Goal: Browse casually

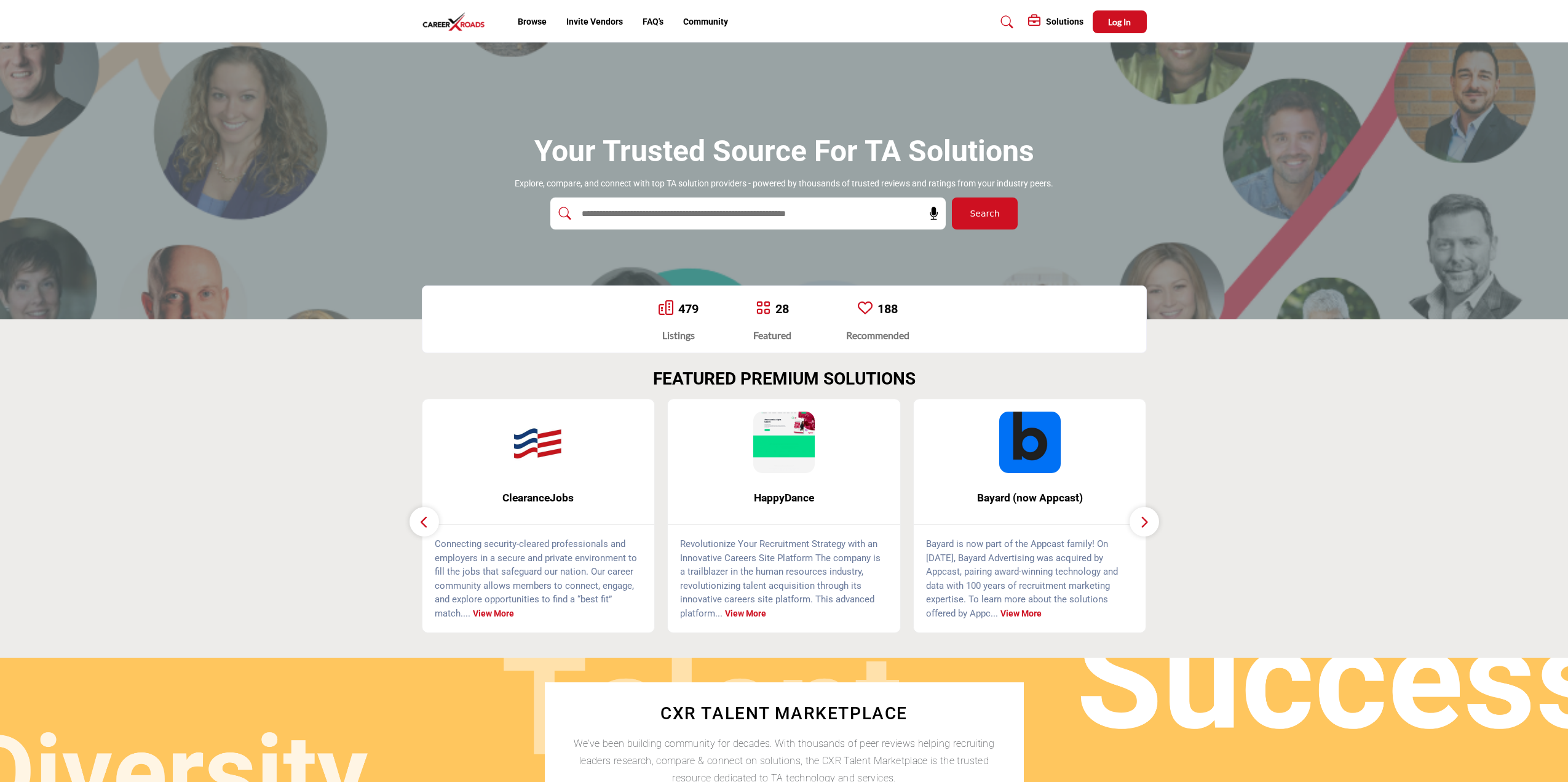
click at [1144, 520] on icon "button" at bounding box center [1145, 522] width 10 height 15
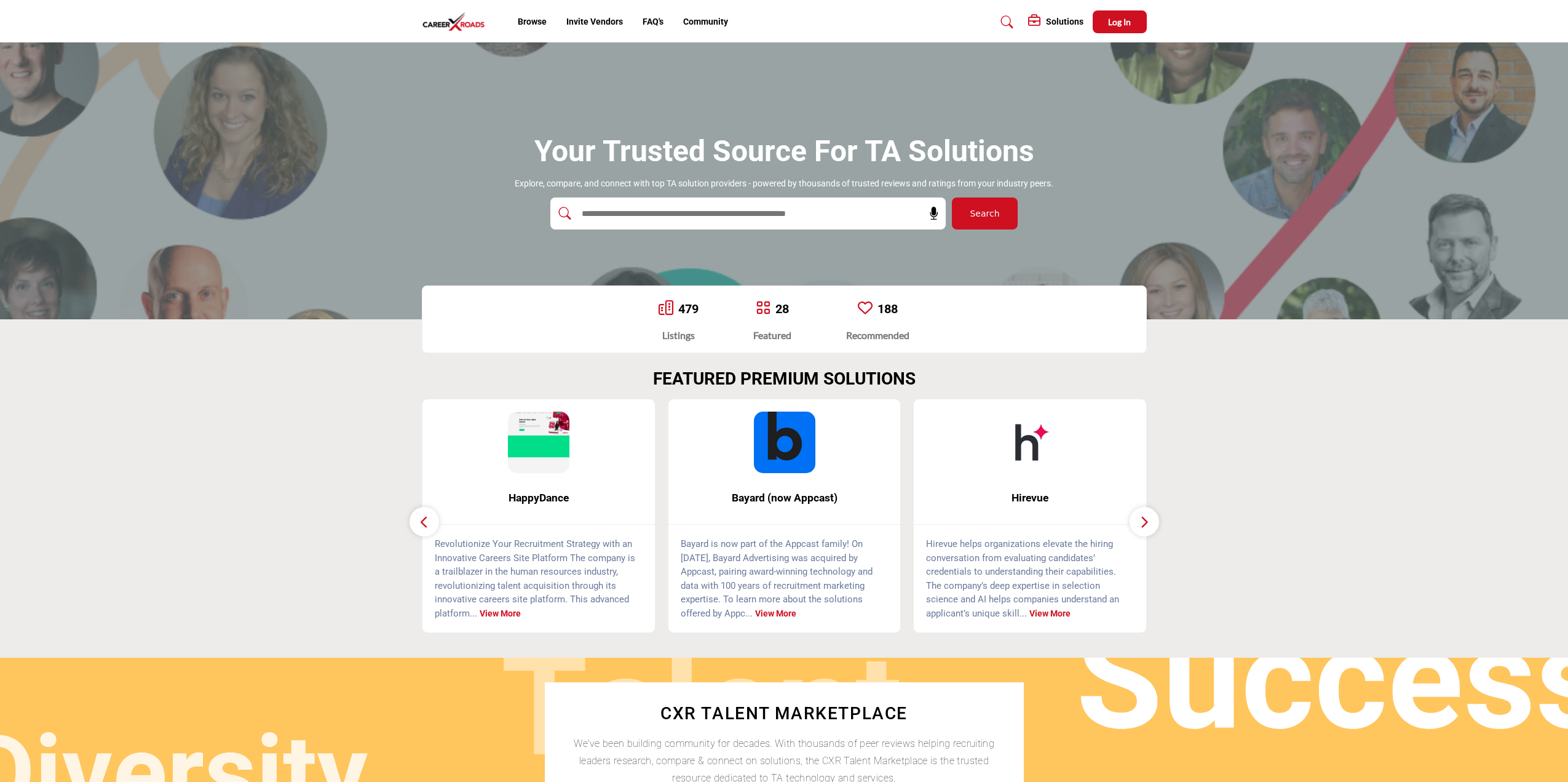
click at [1144, 520] on icon "button" at bounding box center [1145, 522] width 10 height 15
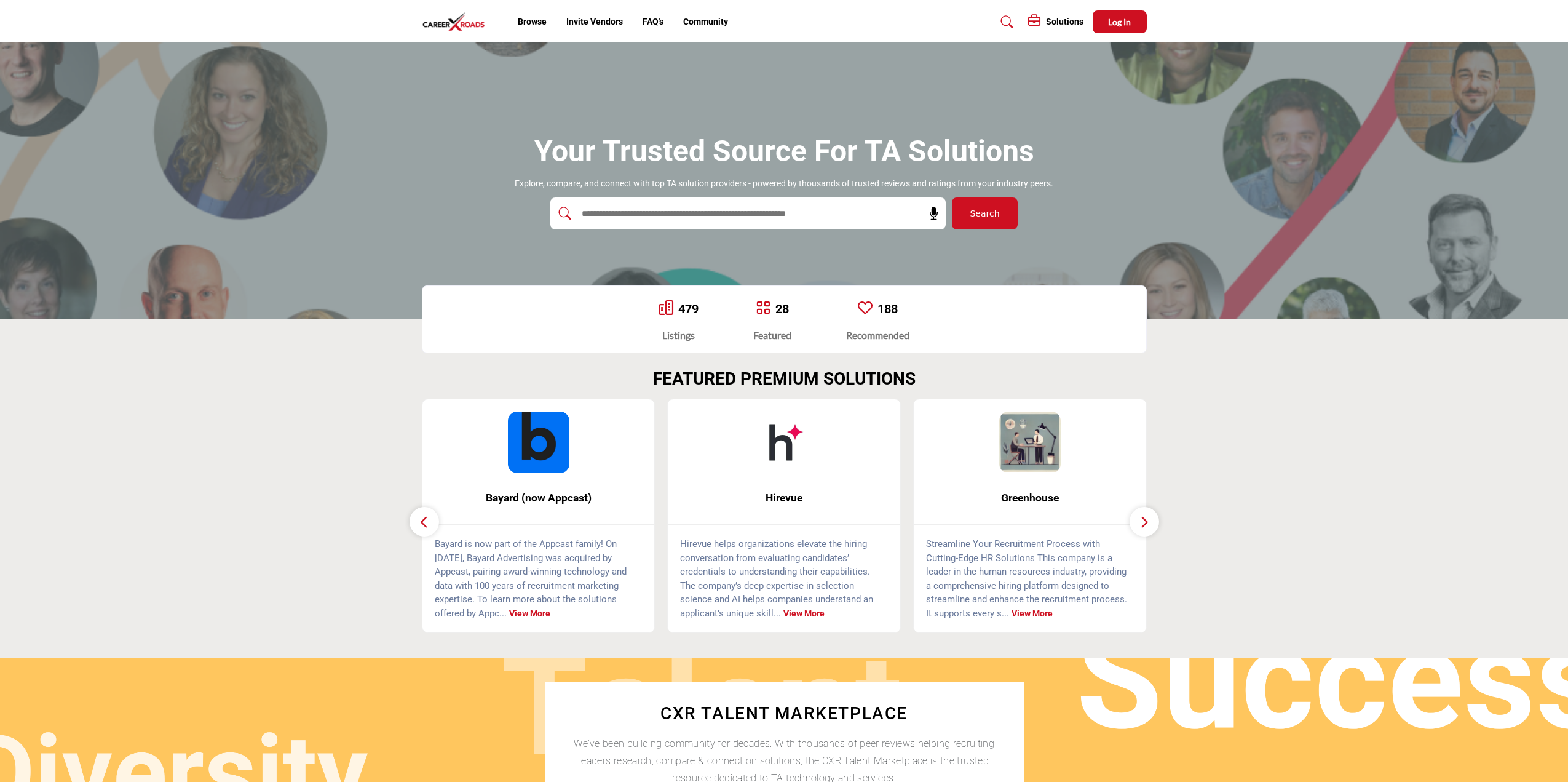
click at [1144, 520] on icon "button" at bounding box center [1145, 522] width 10 height 15
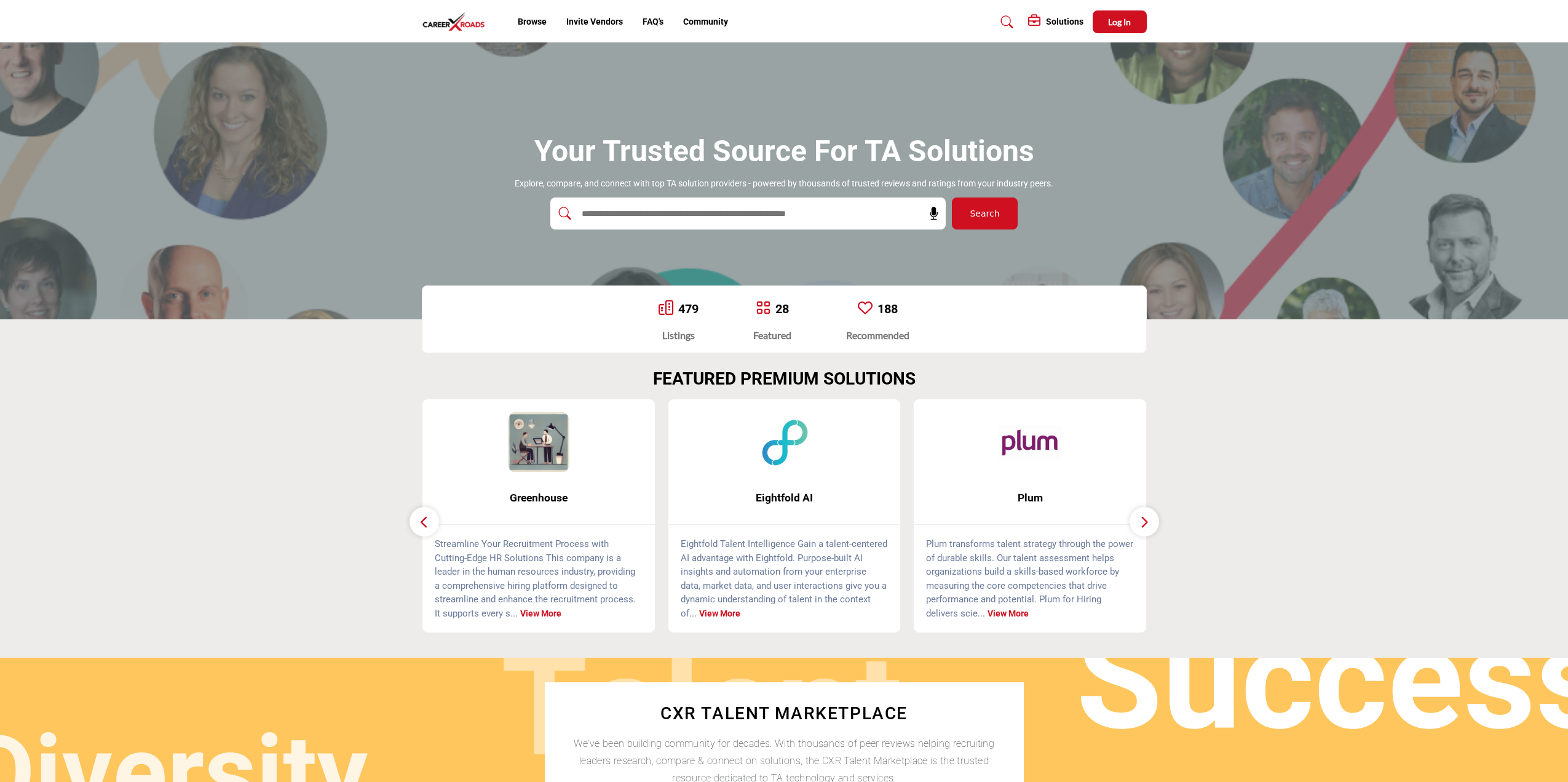
click at [1144, 520] on icon "button" at bounding box center [1145, 522] width 10 height 15
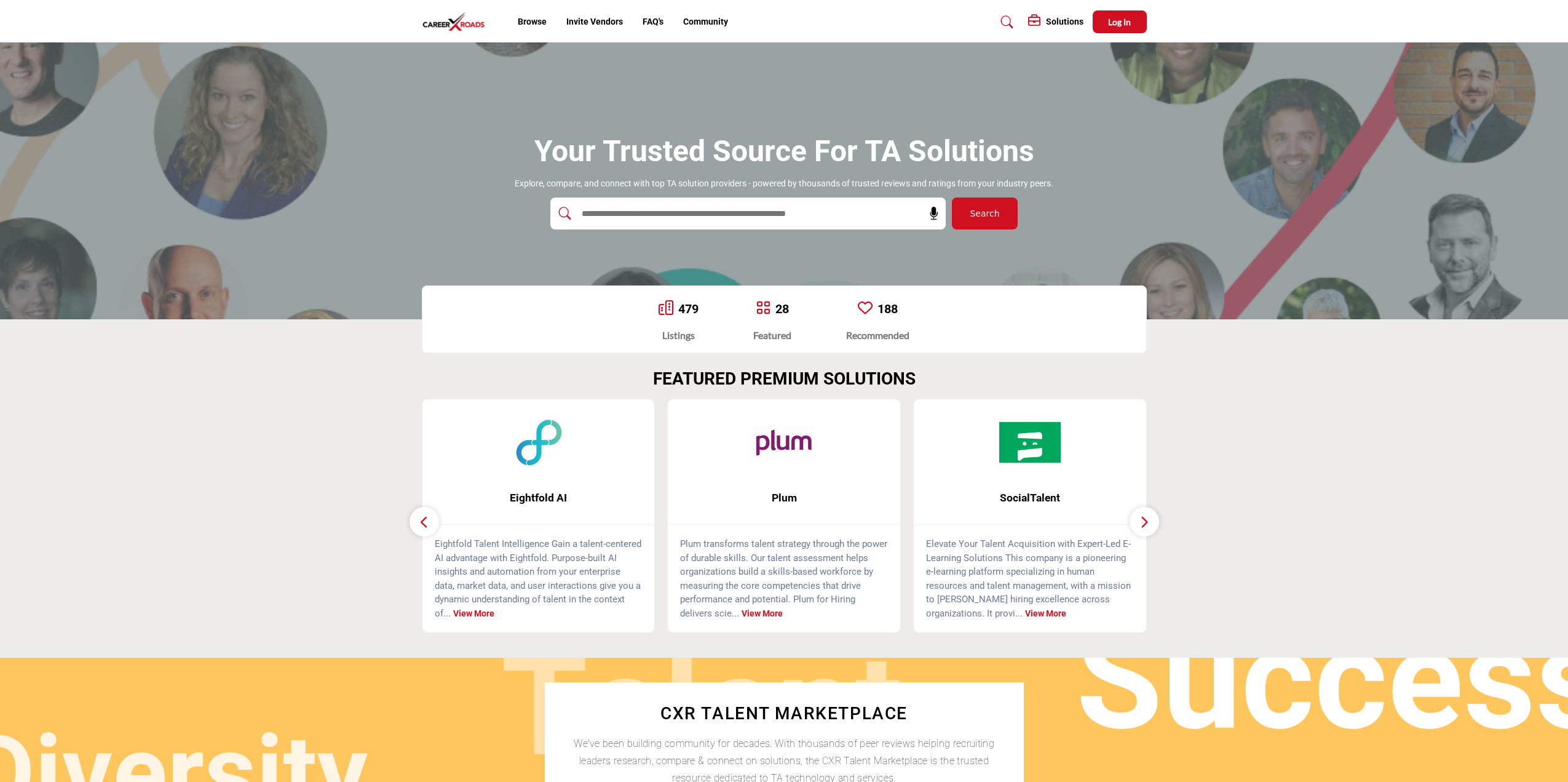
click at [1144, 520] on icon "button" at bounding box center [1145, 522] width 10 height 15
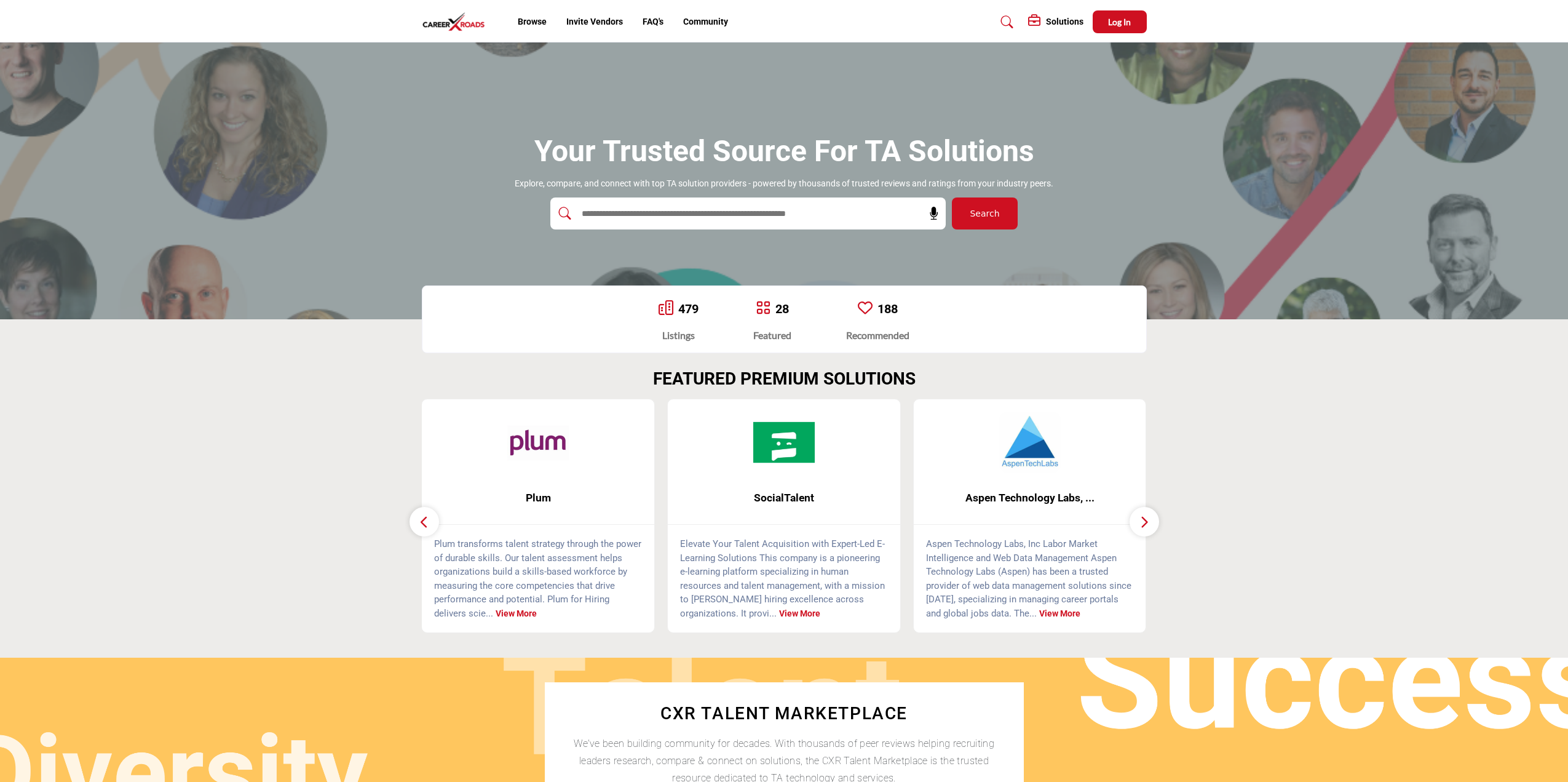
click at [1144, 520] on icon "button" at bounding box center [1145, 522] width 10 height 15
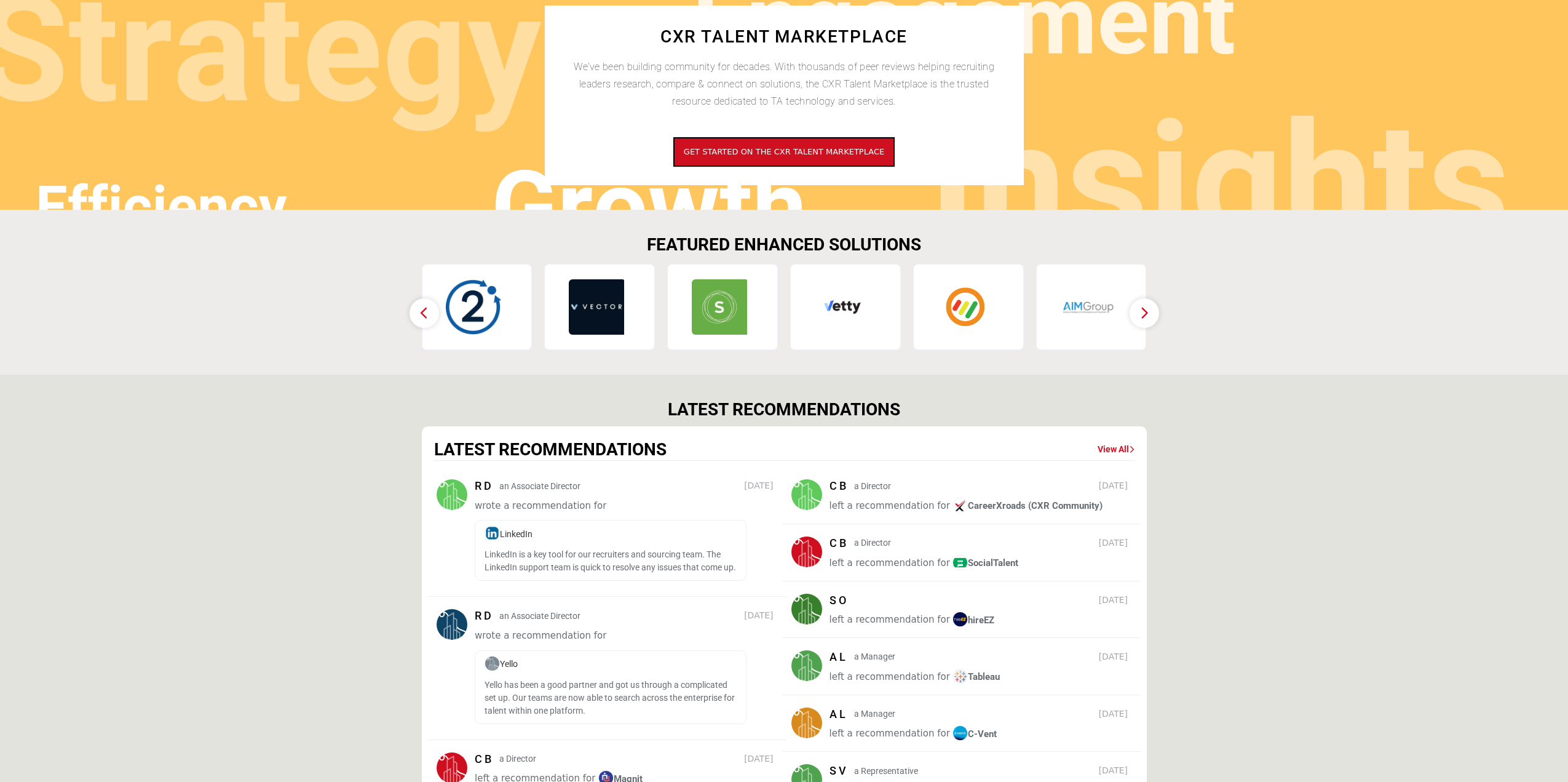
scroll to position [739, 0]
